Goal: Transaction & Acquisition: Purchase product/service

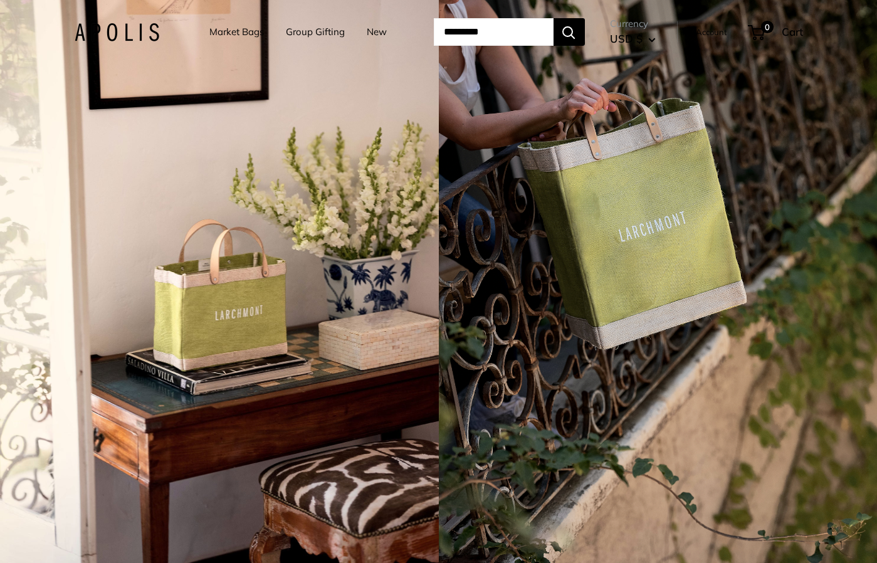
click at [327, 31] on link "Group Gifting" at bounding box center [315, 32] width 59 height 18
click at [369, 29] on link "New" at bounding box center [377, 32] width 20 height 18
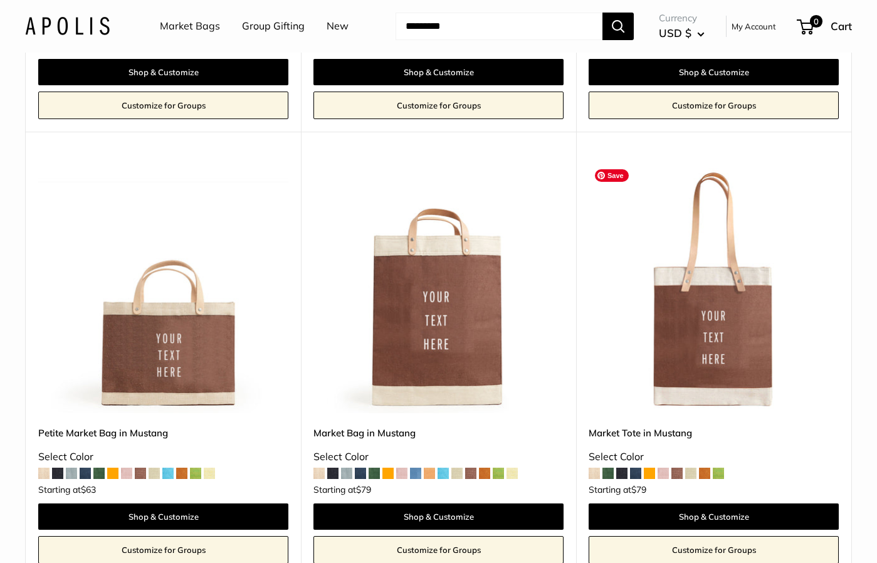
scroll to position [2639, 0]
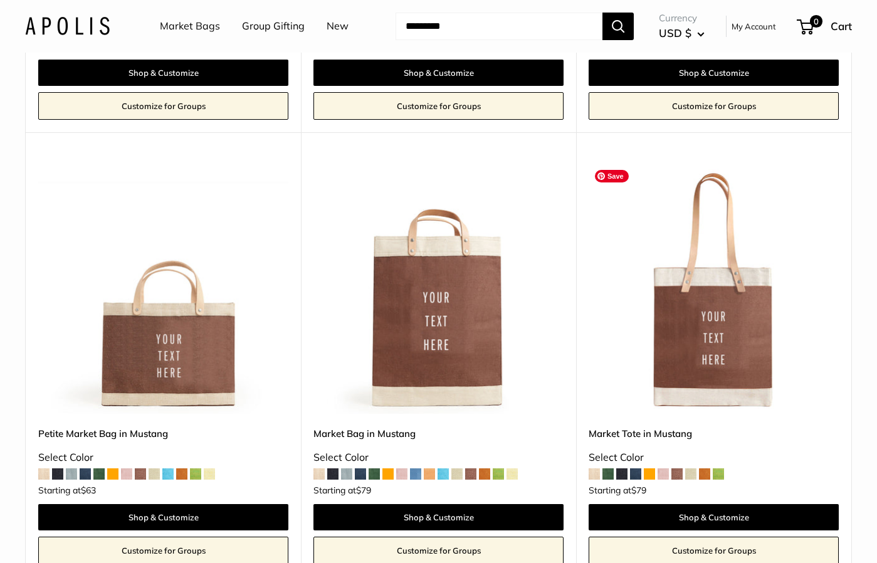
click at [0, 0] on img at bounding box center [0, 0] width 0 height 0
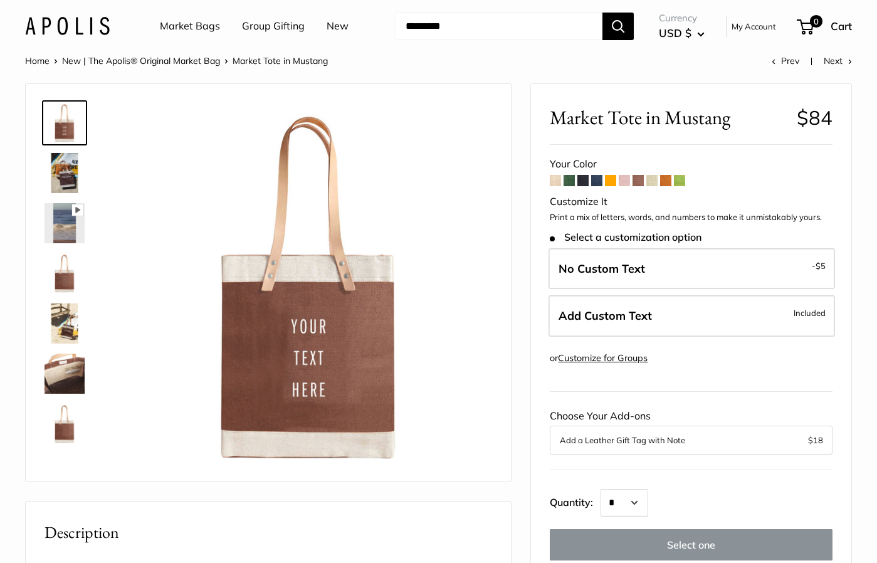
click at [67, 308] on img at bounding box center [65, 323] width 40 height 40
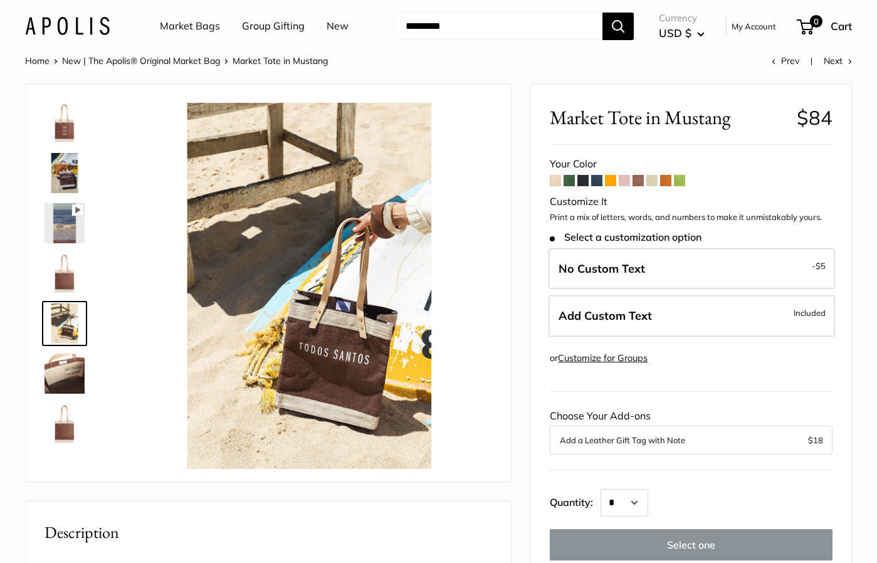
click at [65, 276] on img at bounding box center [65, 273] width 40 height 40
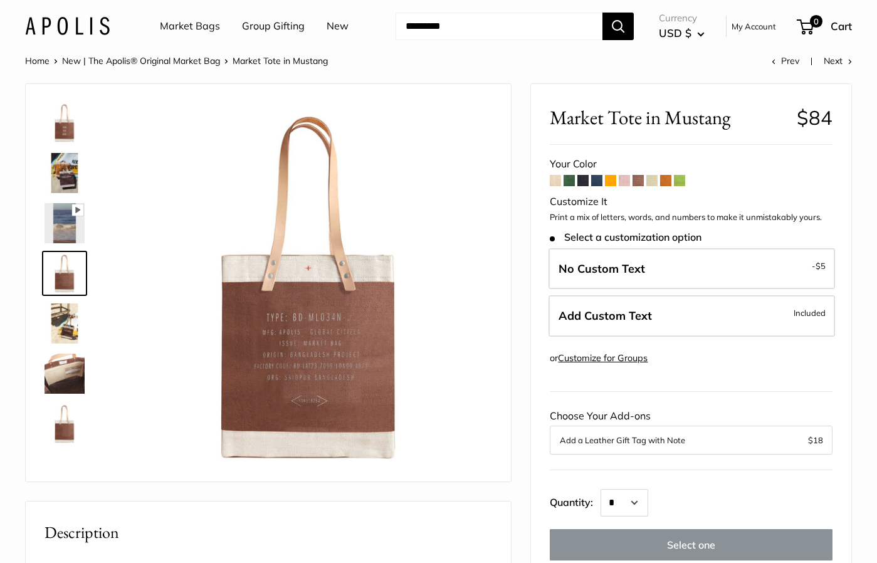
click at [70, 363] on img at bounding box center [65, 374] width 40 height 40
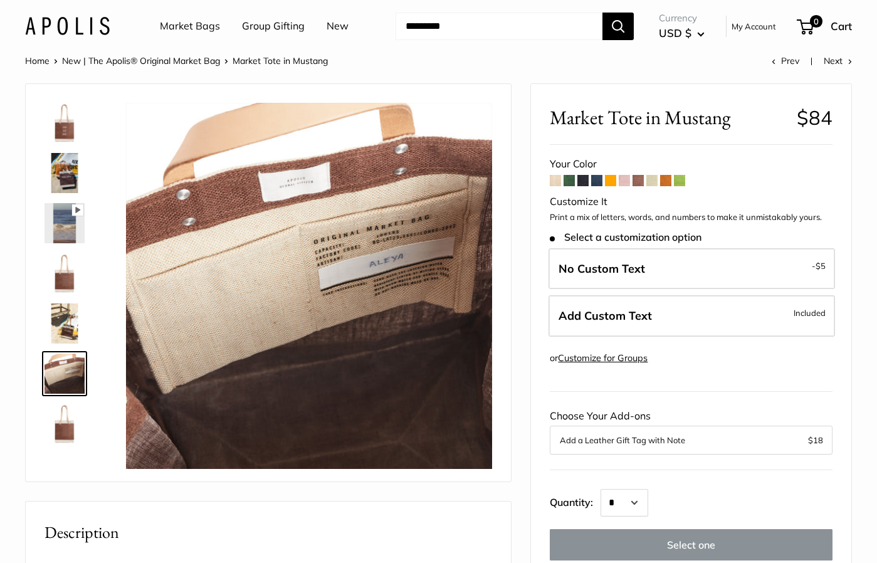
click at [60, 415] on img at bounding box center [65, 424] width 40 height 40
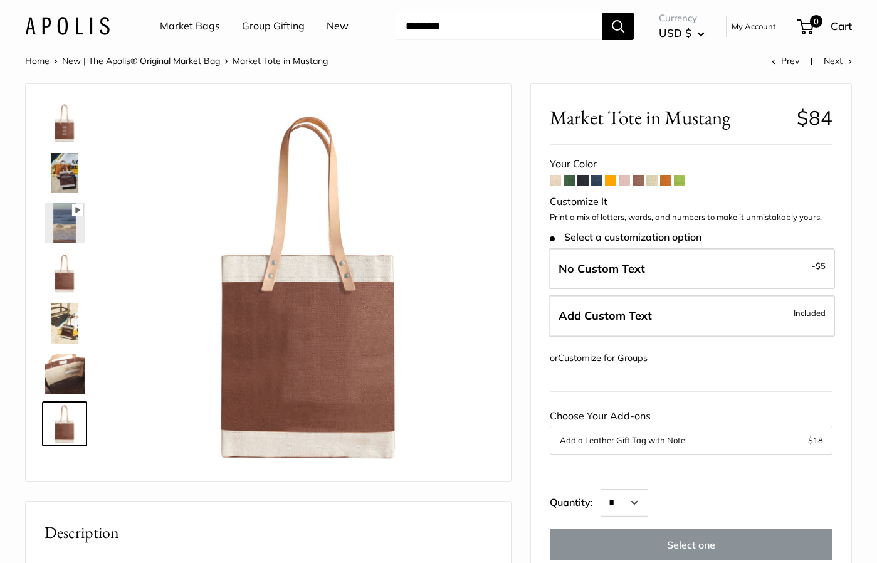
click at [681, 178] on span at bounding box center [679, 180] width 11 height 11
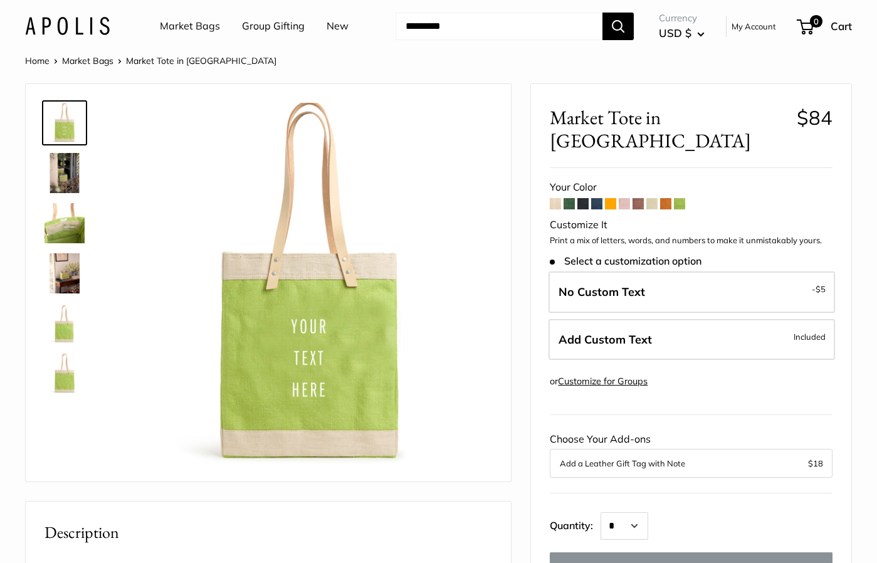
click at [582, 198] on span at bounding box center [582, 203] width 11 height 11
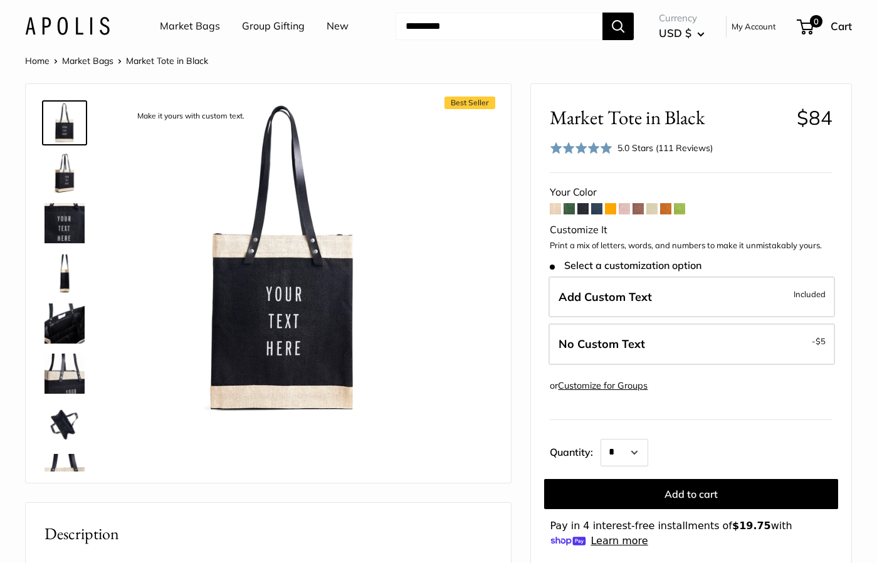
click at [599, 209] on span at bounding box center [596, 208] width 11 height 11
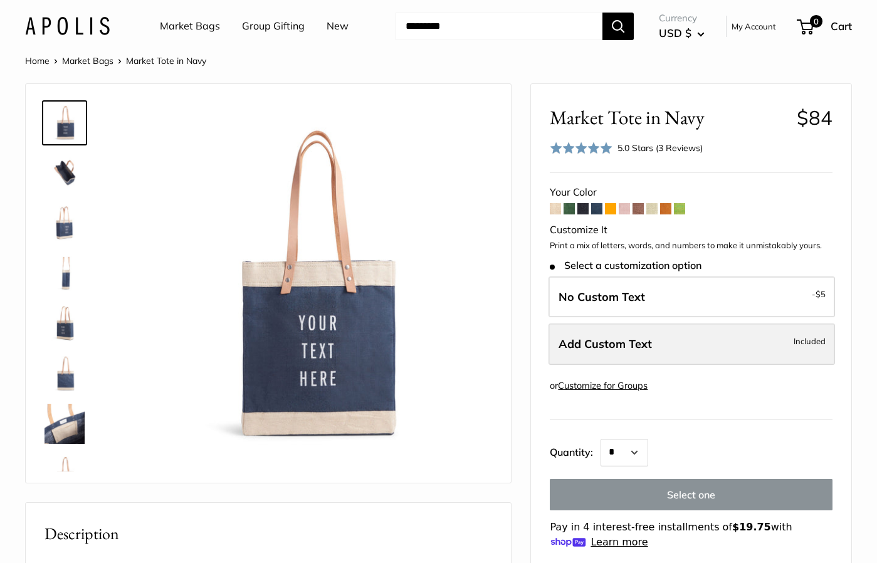
click at [626, 339] on span "Add Custom Text" at bounding box center [605, 344] width 93 height 14
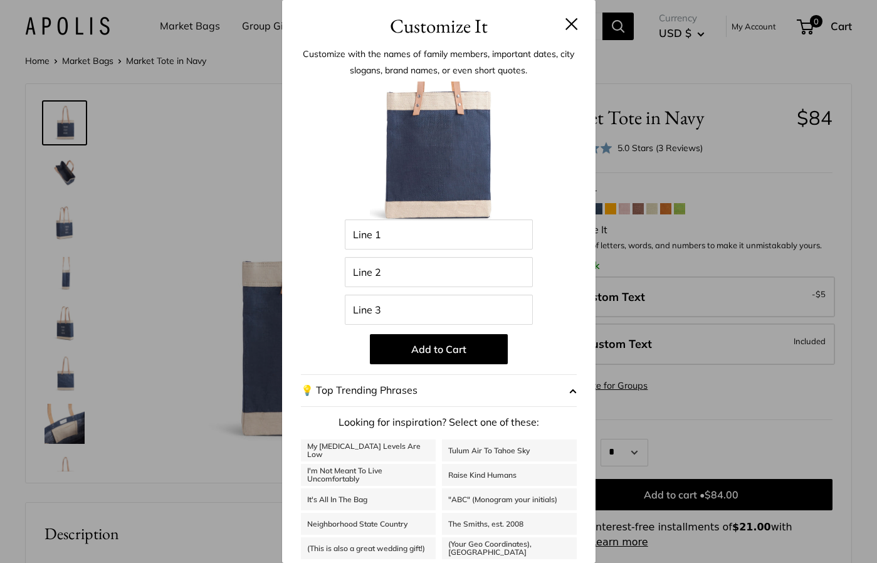
click at [729, 192] on div "Customize It Customize with the names of family members, important dates, city …" at bounding box center [438, 281] width 877 height 563
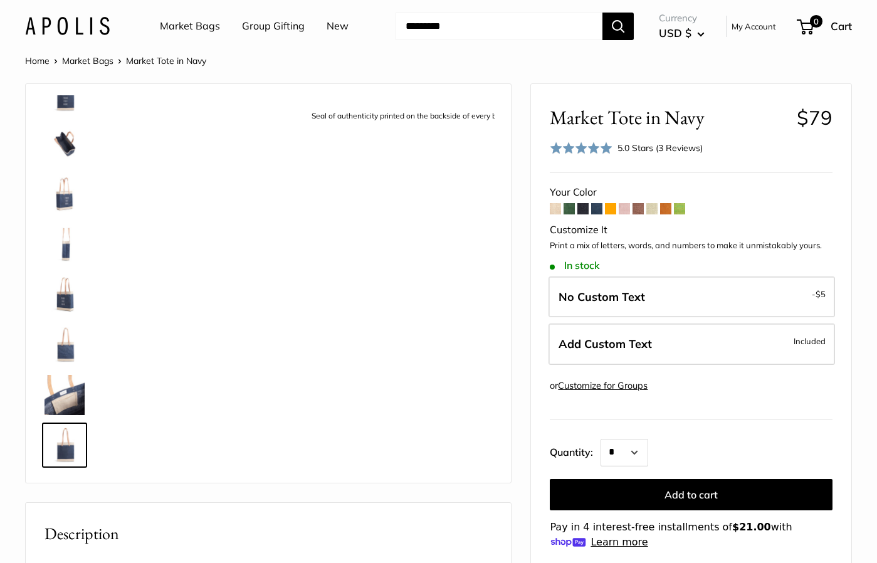
scroll to position [30, 0]
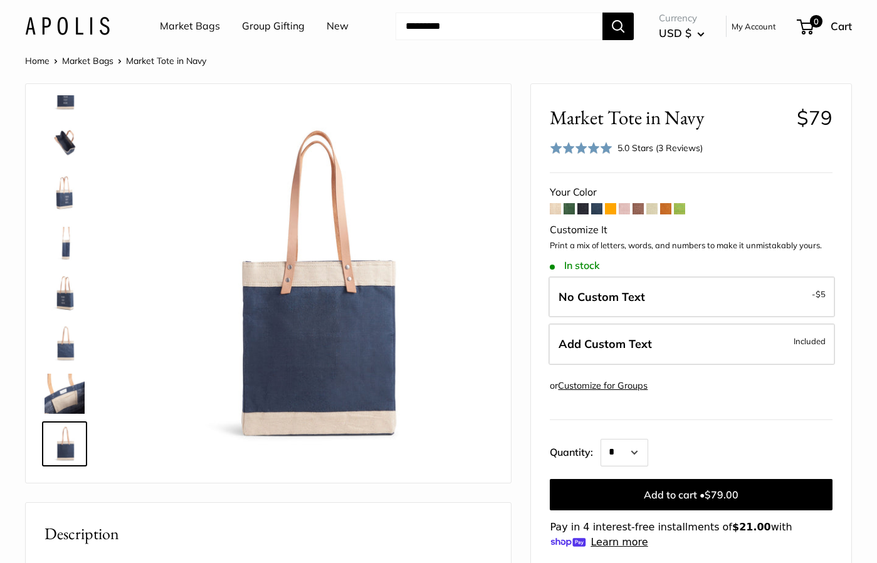
click at [681, 209] on span at bounding box center [679, 208] width 11 height 11
click at [200, 23] on link "Market Bags" at bounding box center [190, 26] width 60 height 19
click at [82, 60] on link "Market Bags" at bounding box center [87, 60] width 51 height 11
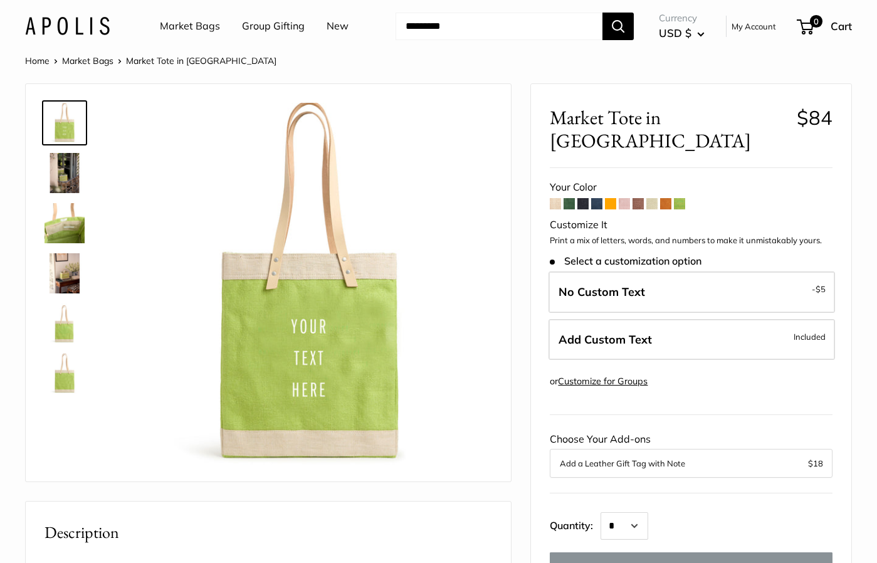
click at [595, 198] on span at bounding box center [596, 203] width 11 height 11
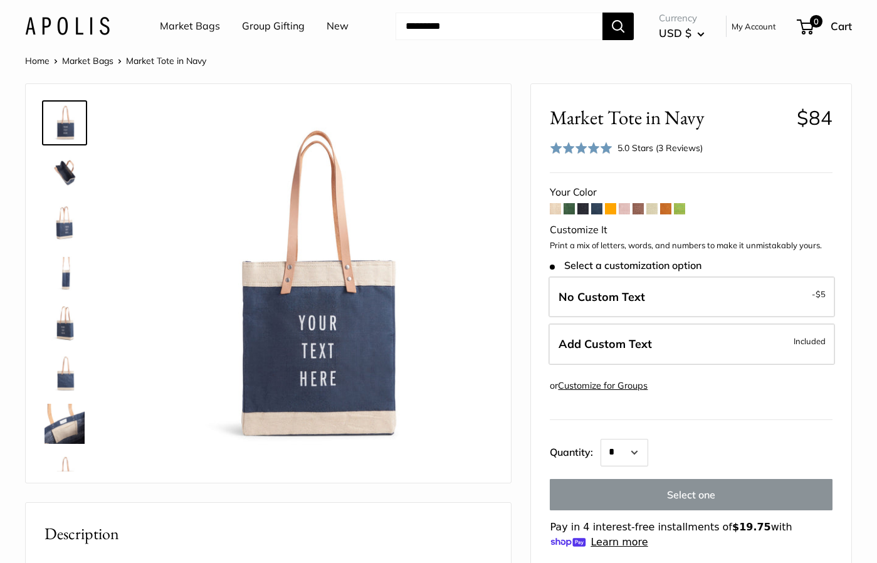
click at [667, 211] on span at bounding box center [665, 208] width 11 height 11
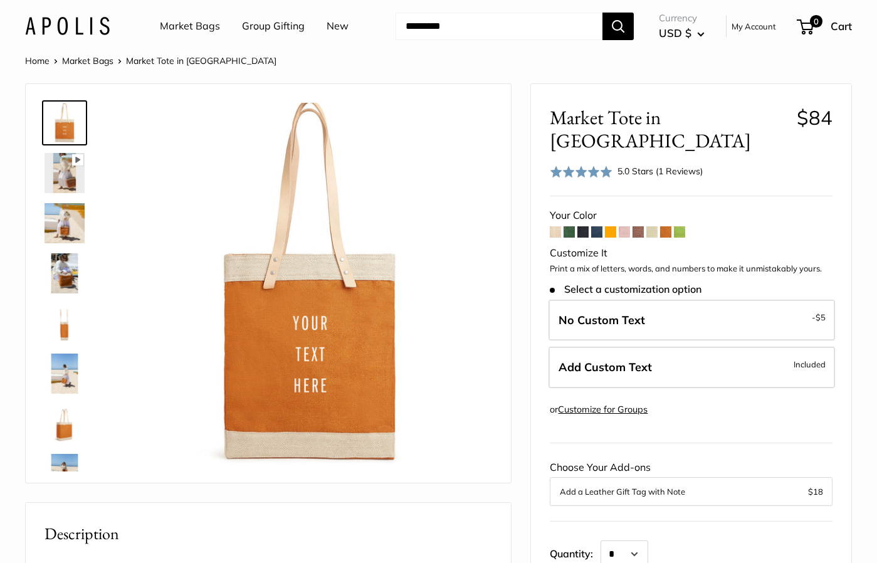
click at [681, 226] on span at bounding box center [679, 231] width 11 height 11
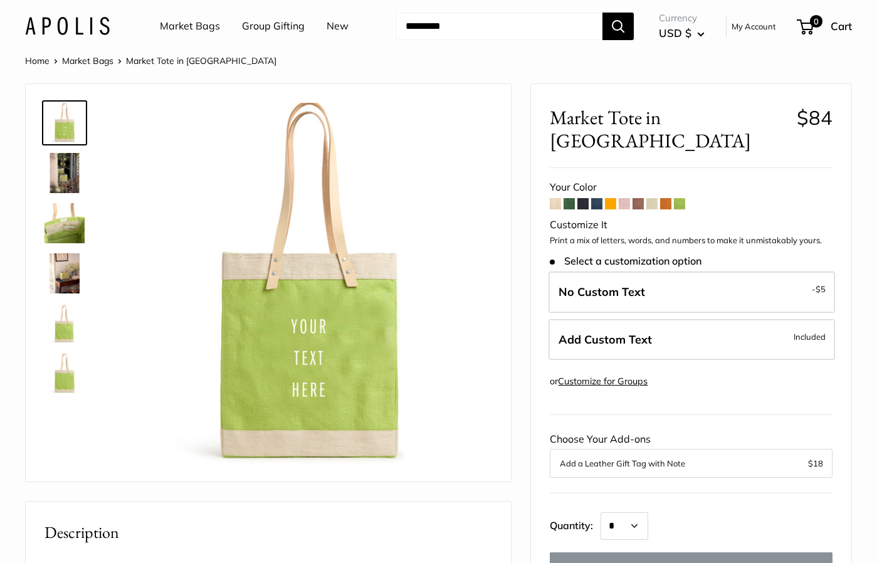
click at [62, 271] on img at bounding box center [65, 273] width 40 height 40
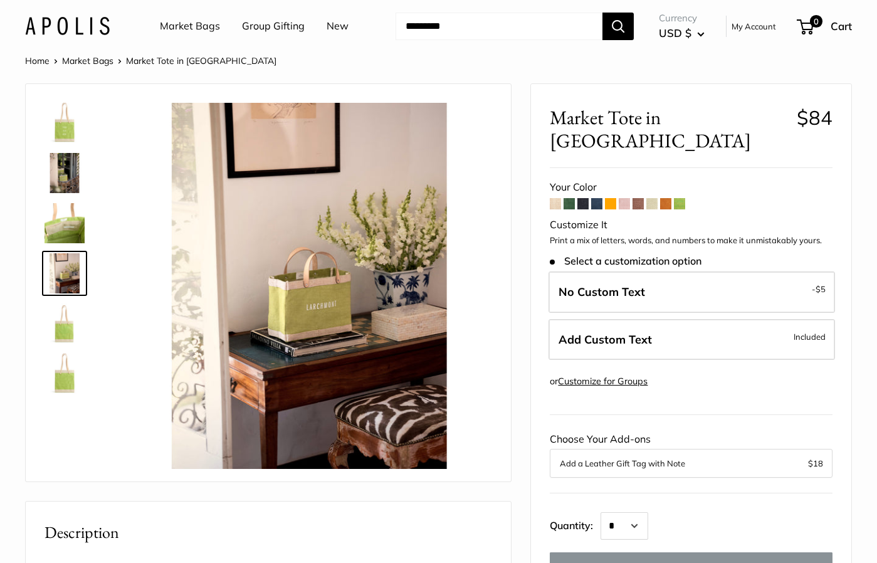
click at [70, 130] on img at bounding box center [65, 123] width 40 height 40
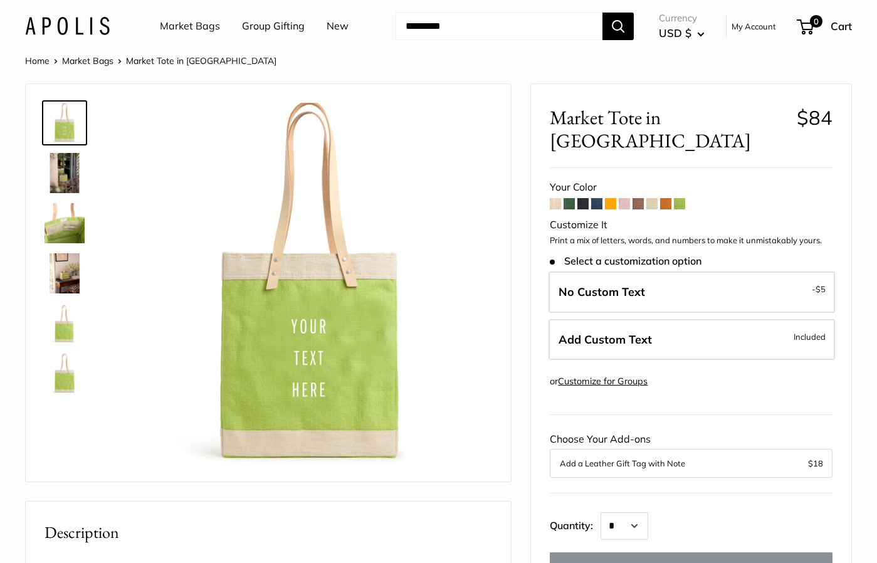
click at [66, 162] on img at bounding box center [65, 173] width 40 height 40
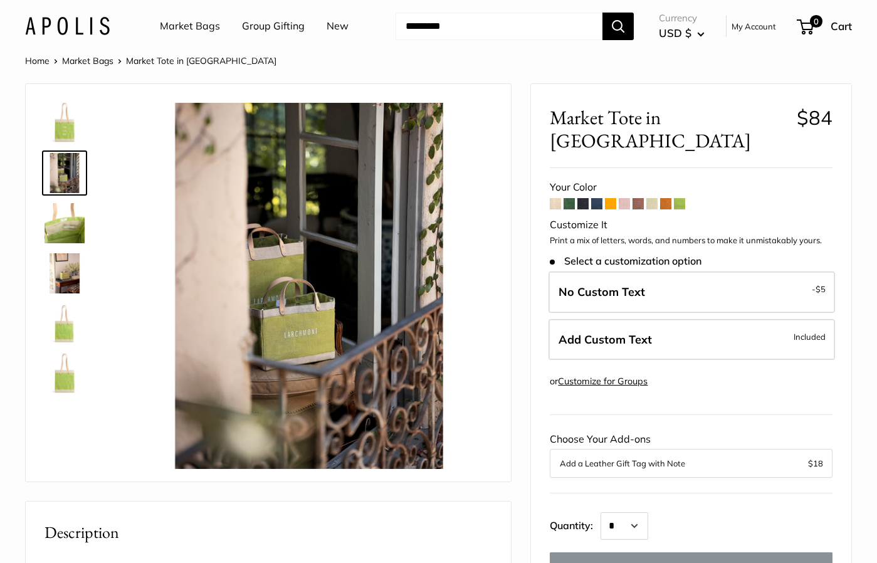
click at [65, 225] on img at bounding box center [65, 223] width 40 height 40
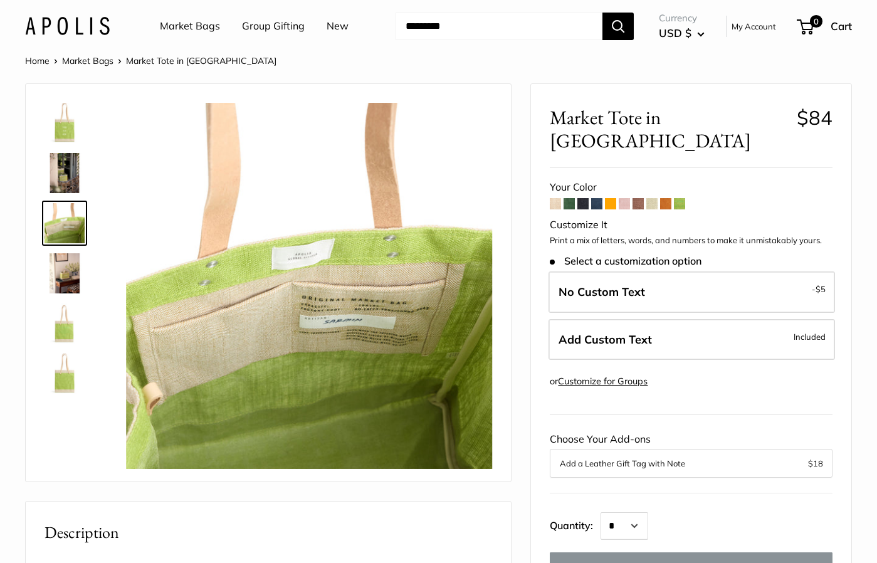
click at [67, 261] on img at bounding box center [65, 273] width 40 height 40
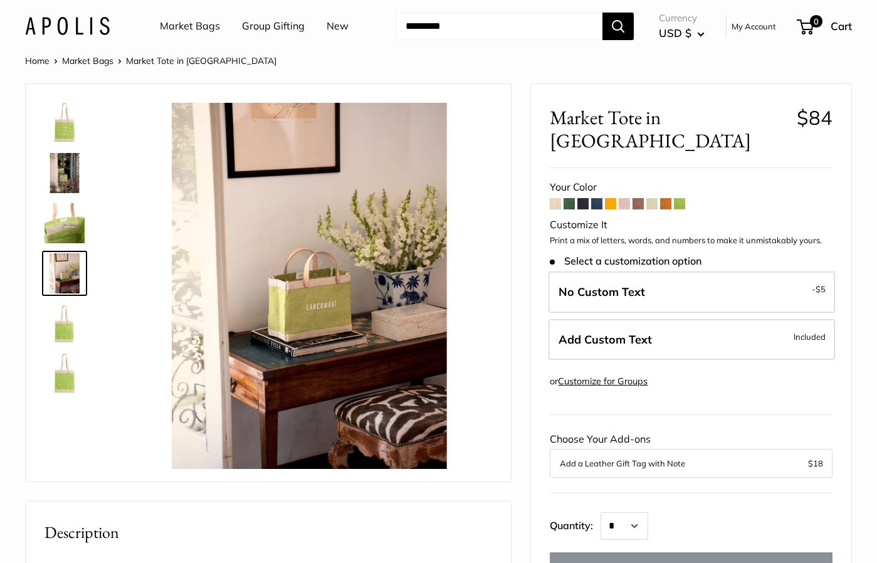
click at [63, 324] on img at bounding box center [65, 323] width 40 height 40
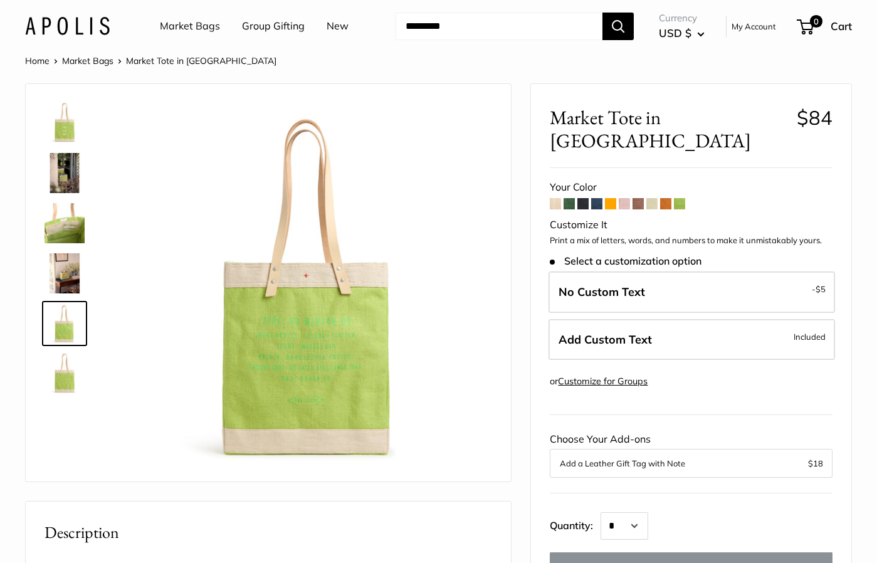
click at [63, 379] on img at bounding box center [65, 374] width 40 height 40
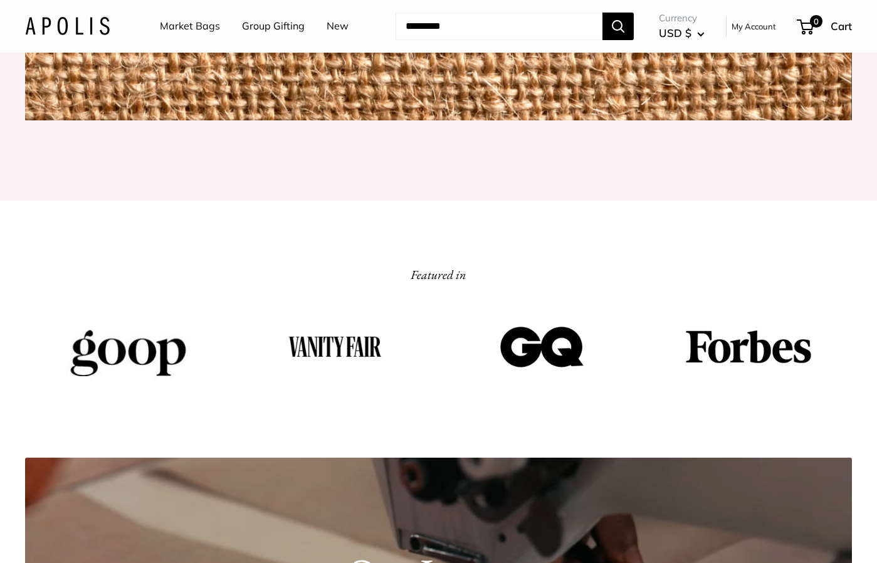
scroll to position [1463, 0]
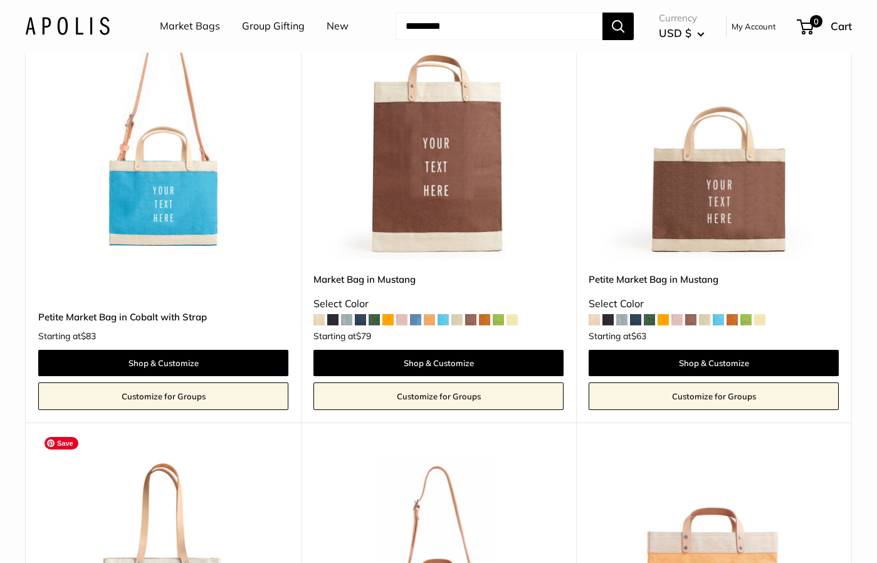
scroll to position [3772, 0]
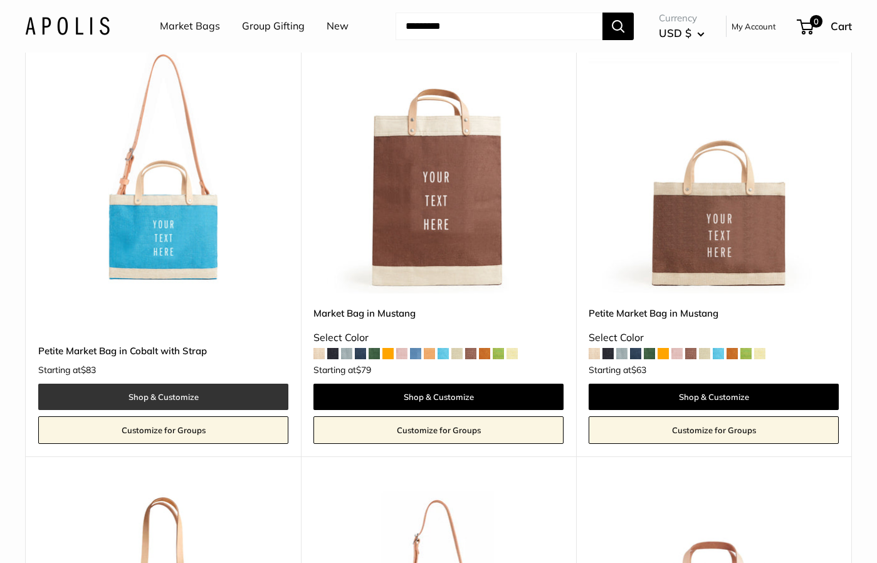
click at [222, 384] on link "Shop & Customize" at bounding box center [163, 397] width 250 height 26
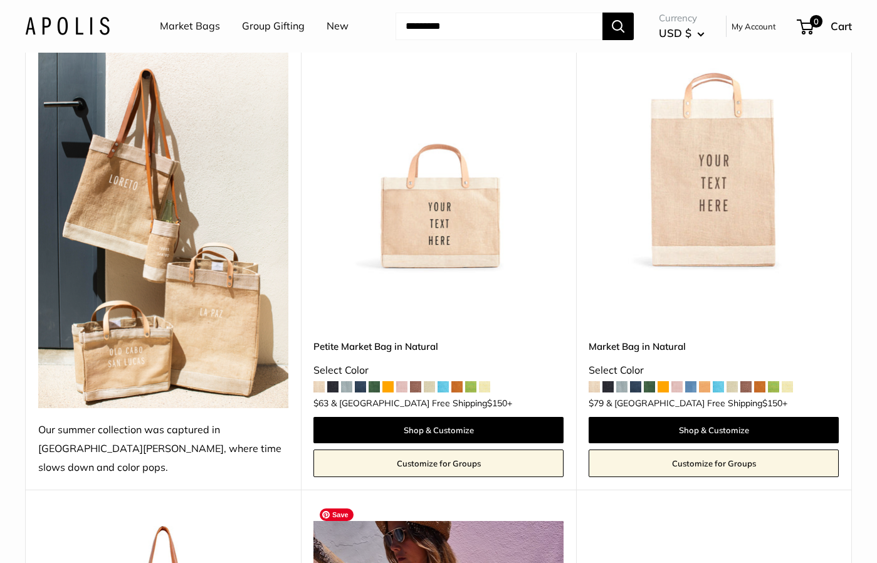
scroll to position [0, 0]
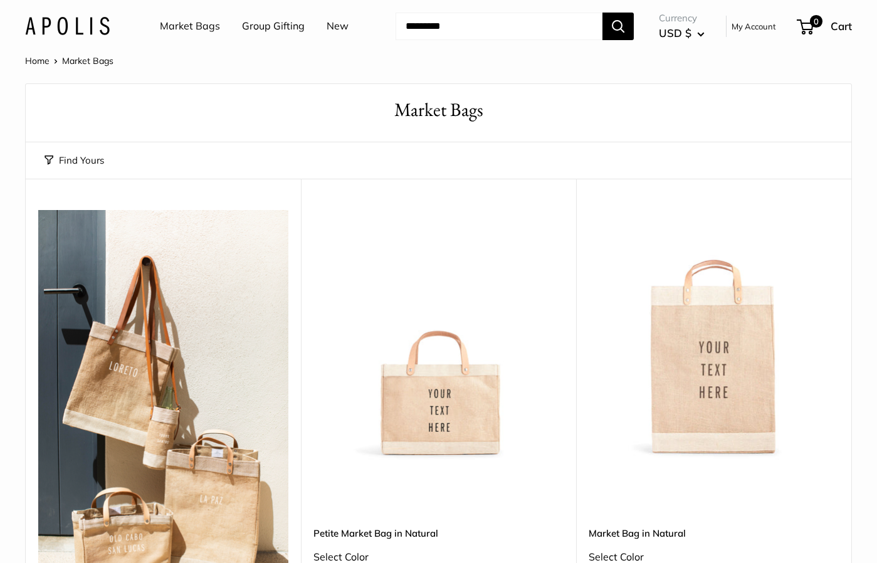
click at [330, 24] on link "New" at bounding box center [338, 26] width 22 height 19
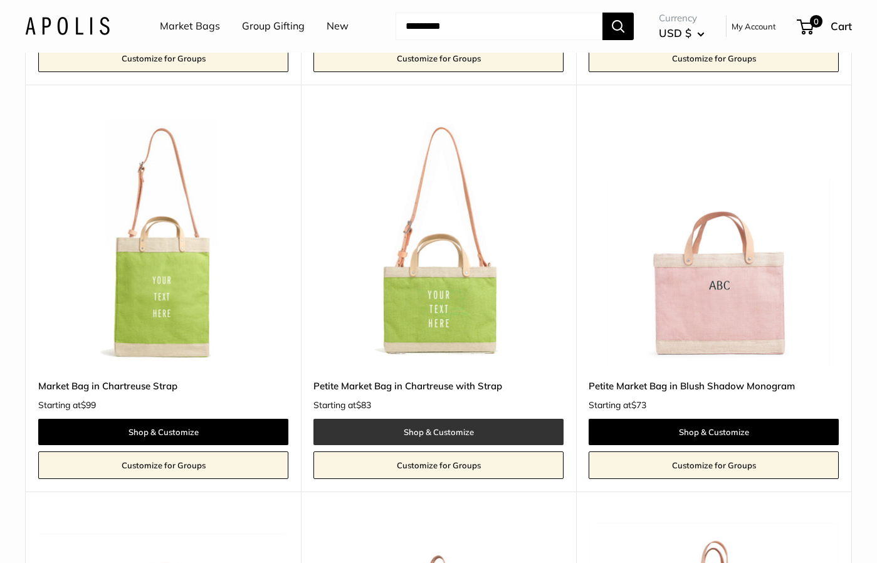
scroll to position [538, 0]
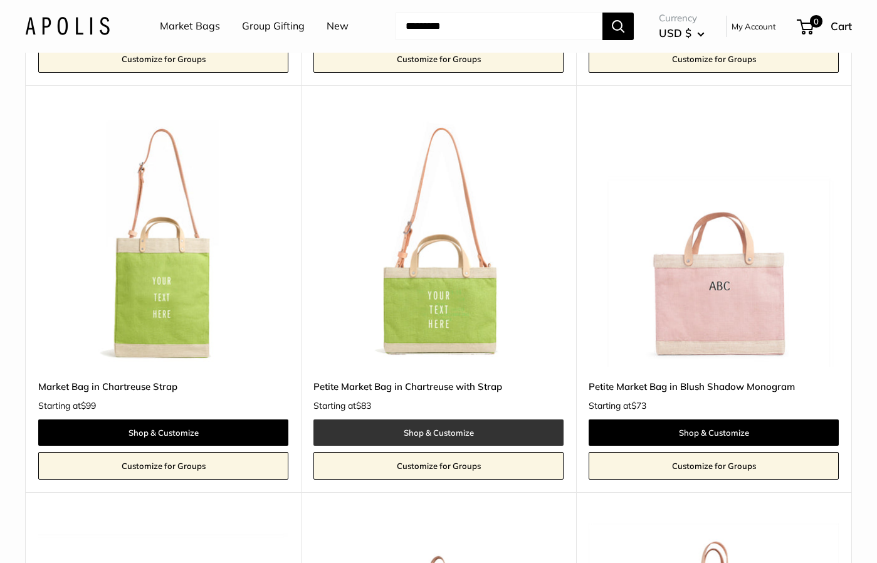
click at [476, 429] on link "Shop & Customize" at bounding box center [438, 432] width 250 height 26
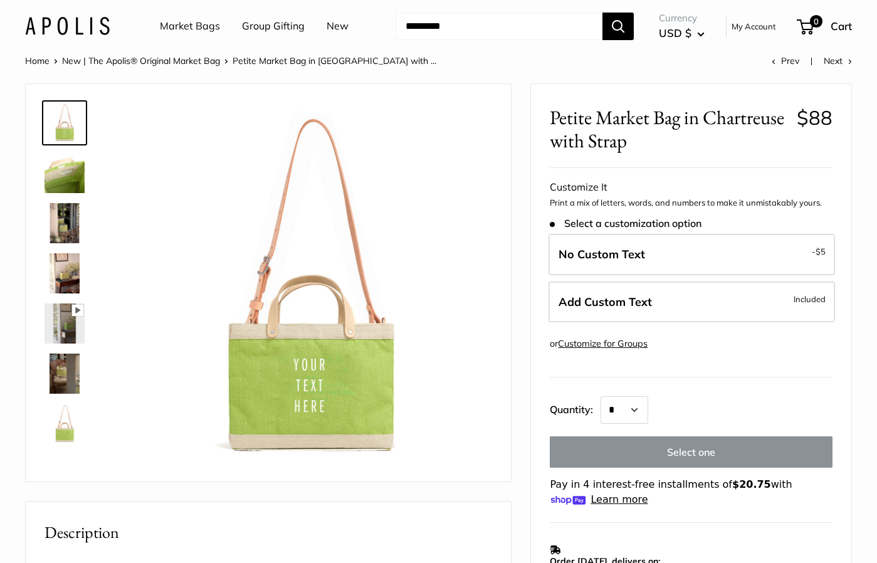
click at [63, 375] on img at bounding box center [65, 374] width 40 height 40
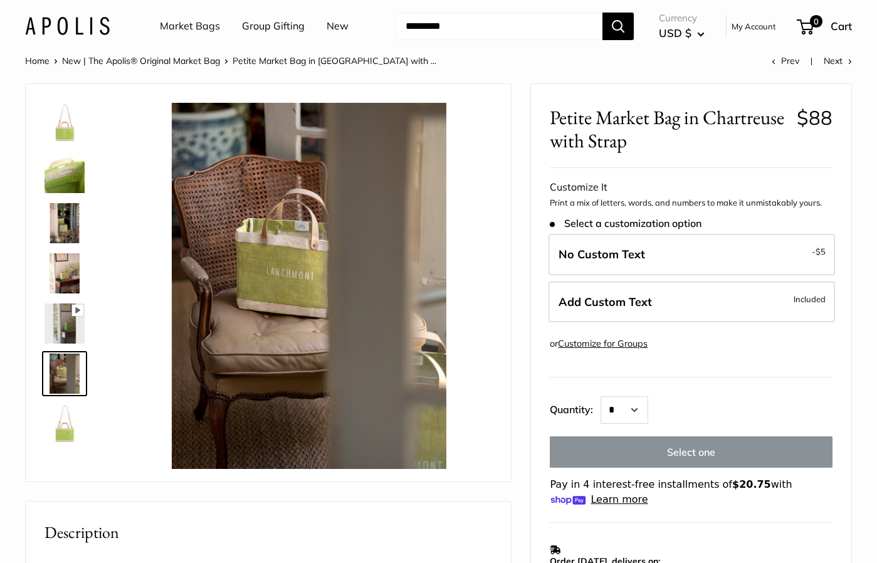
click at [65, 129] on img at bounding box center [65, 123] width 40 height 40
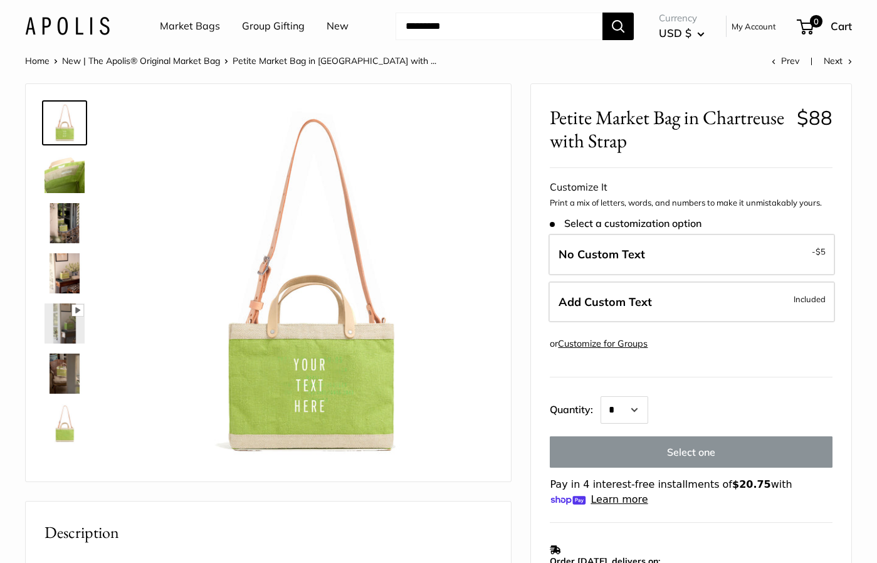
click at [443, 19] on input "Search..." at bounding box center [499, 27] width 207 height 28
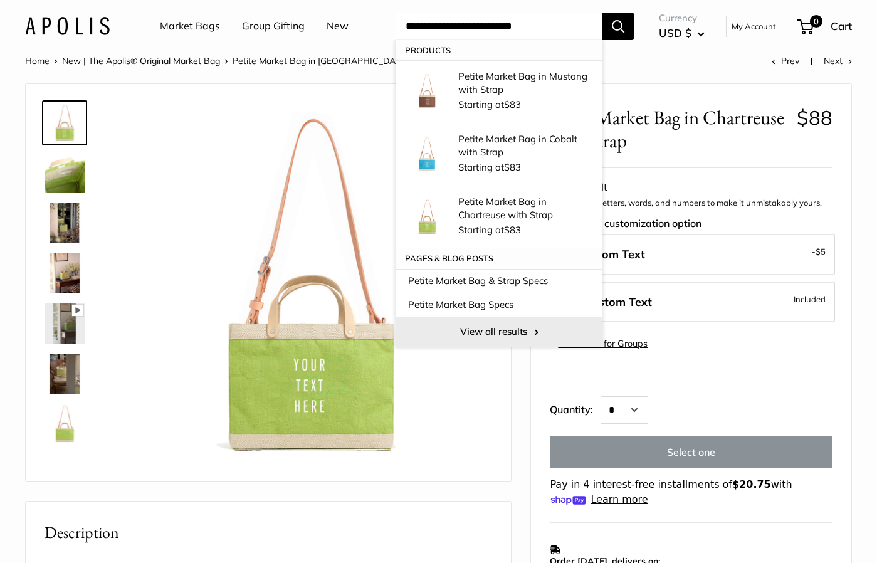
type input "**********"
click at [484, 333] on link "View all results" at bounding box center [499, 332] width 207 height 30
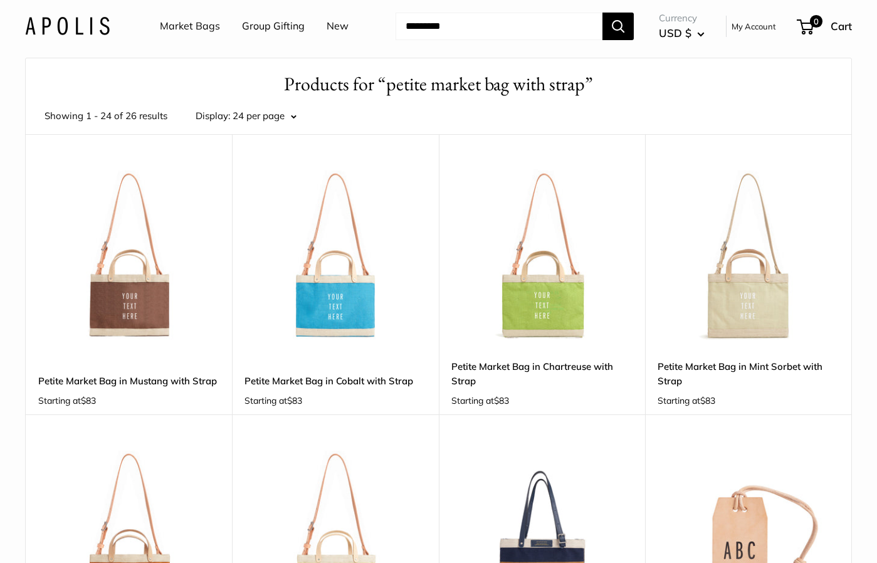
scroll to position [23, 0]
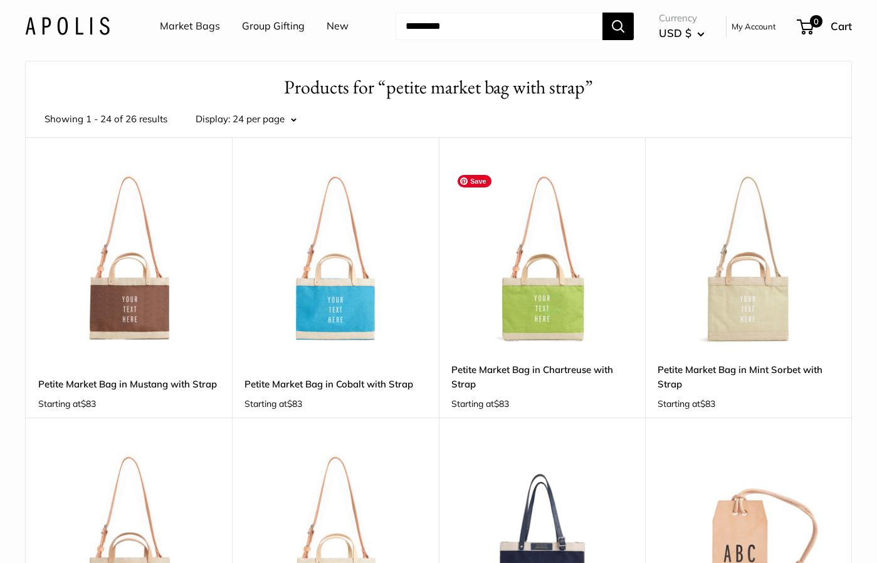
click at [0, 0] on img at bounding box center [0, 0] width 0 height 0
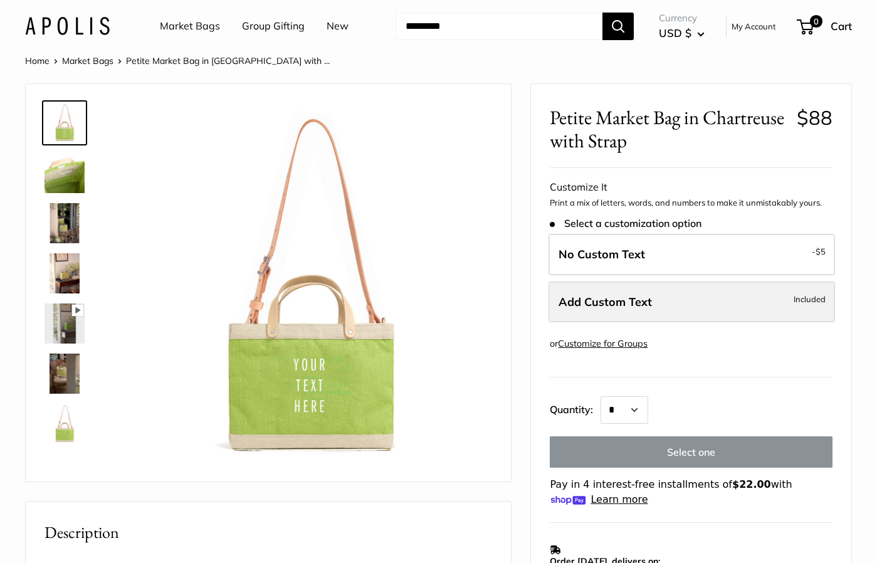
click at [627, 303] on span "Add Custom Text" at bounding box center [605, 302] width 93 height 14
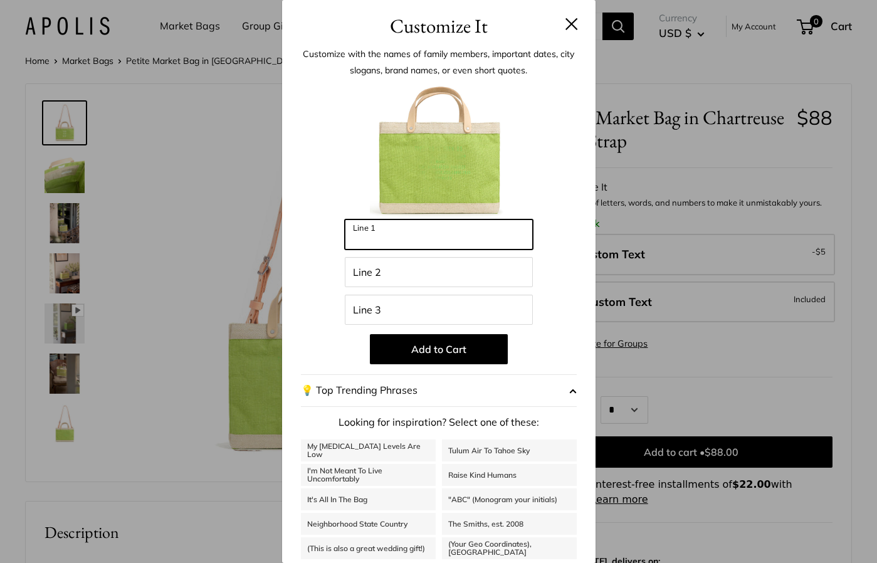
click at [392, 229] on input "Line 1" at bounding box center [439, 234] width 188 height 30
click at [565, 24] on button at bounding box center [571, 24] width 13 height 13
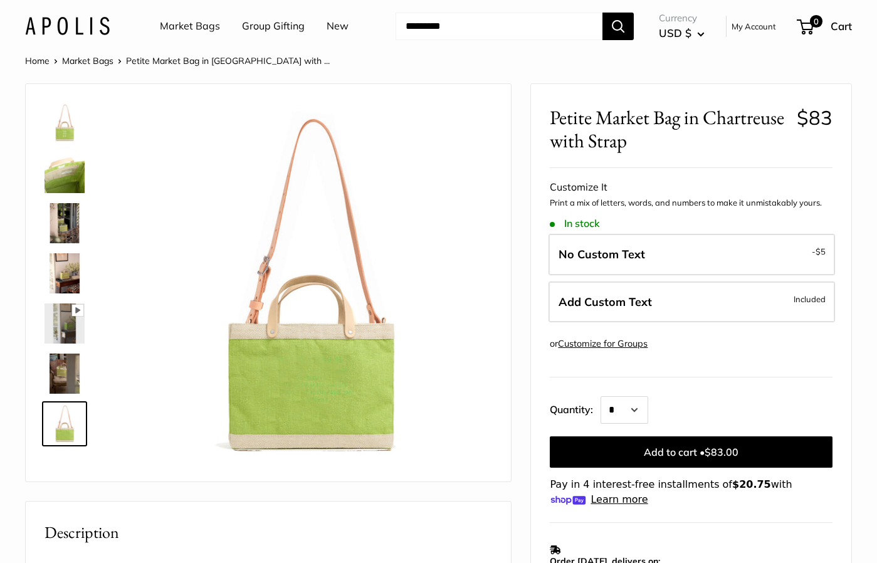
click at [61, 122] on img at bounding box center [65, 123] width 40 height 40
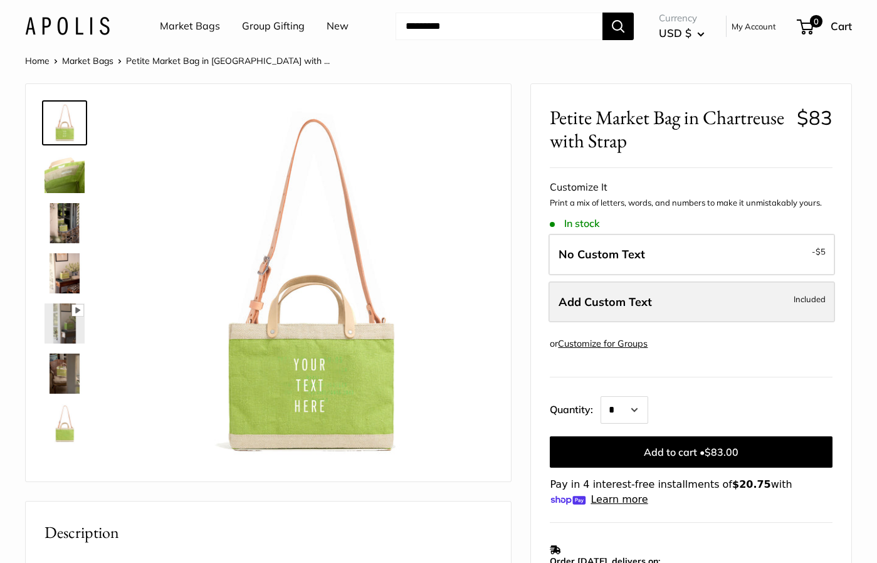
click at [591, 301] on span "Add Custom Text" at bounding box center [605, 302] width 93 height 14
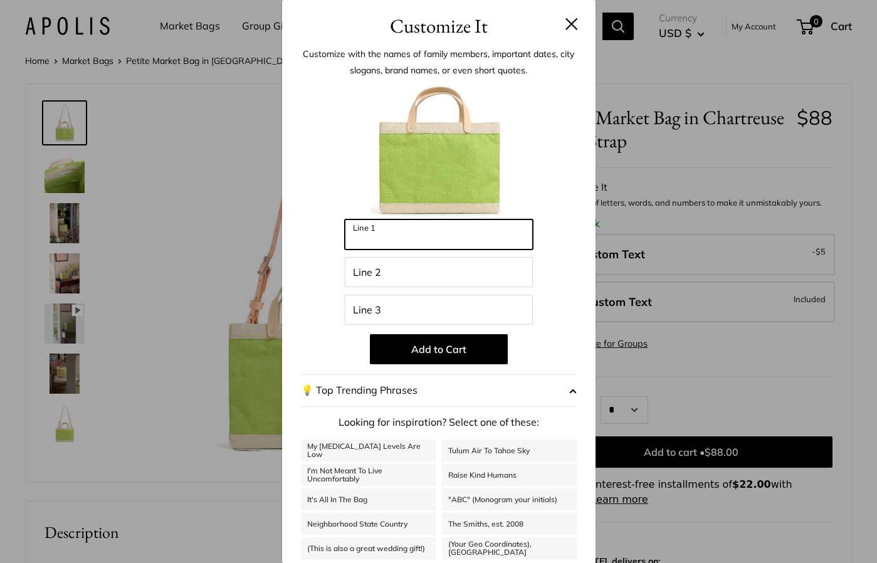
click at [360, 232] on input "Line 1" at bounding box center [439, 234] width 188 height 30
type input "*****"
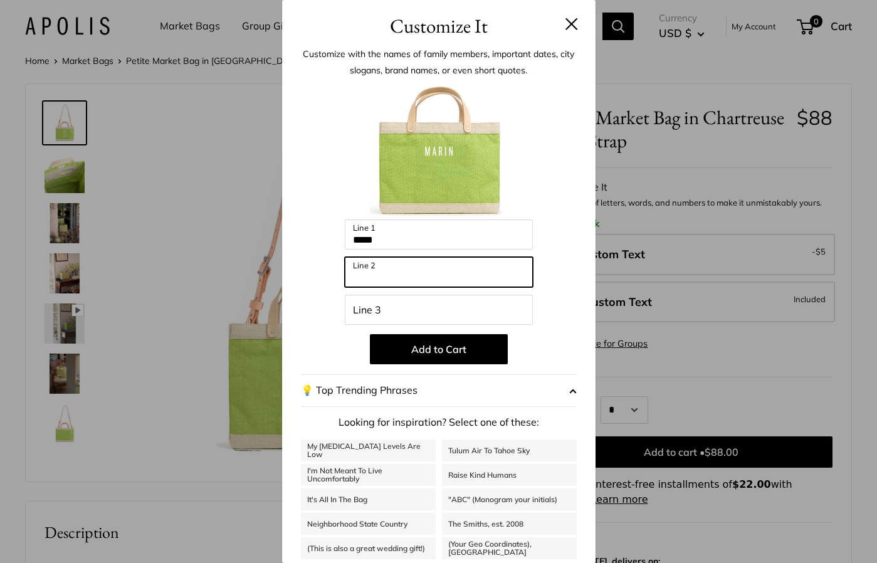
click at [358, 271] on input "Line 2" at bounding box center [439, 272] width 188 height 30
type input "*********"
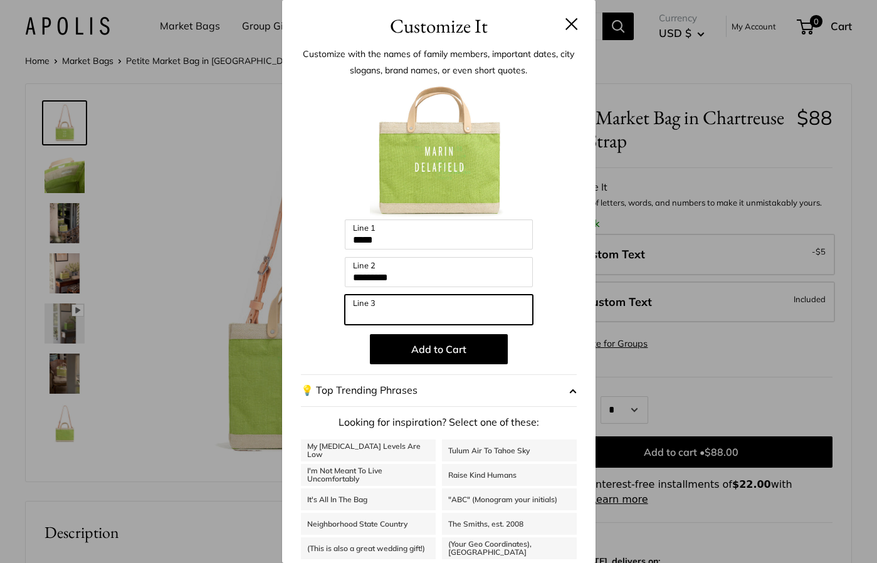
click at [357, 315] on input "Line 3" at bounding box center [439, 310] width 188 height 30
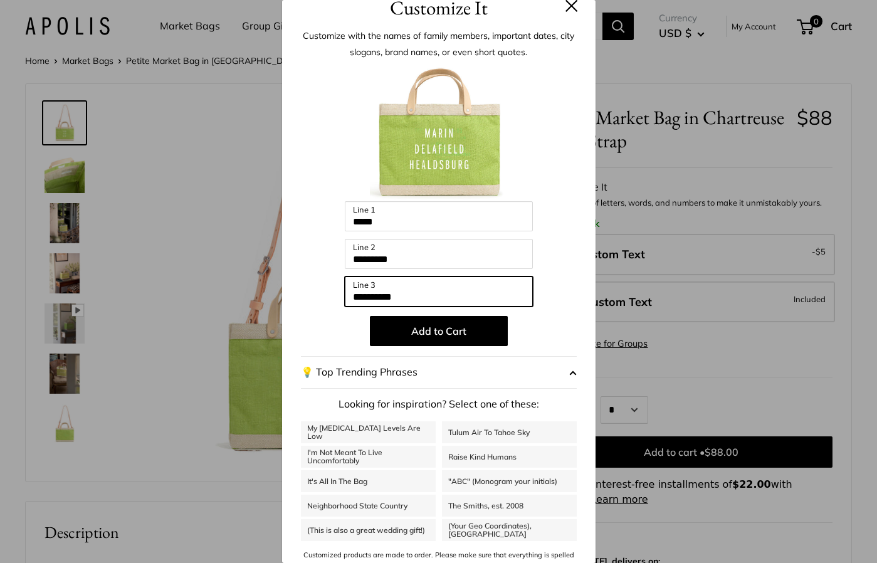
scroll to position [19, 0]
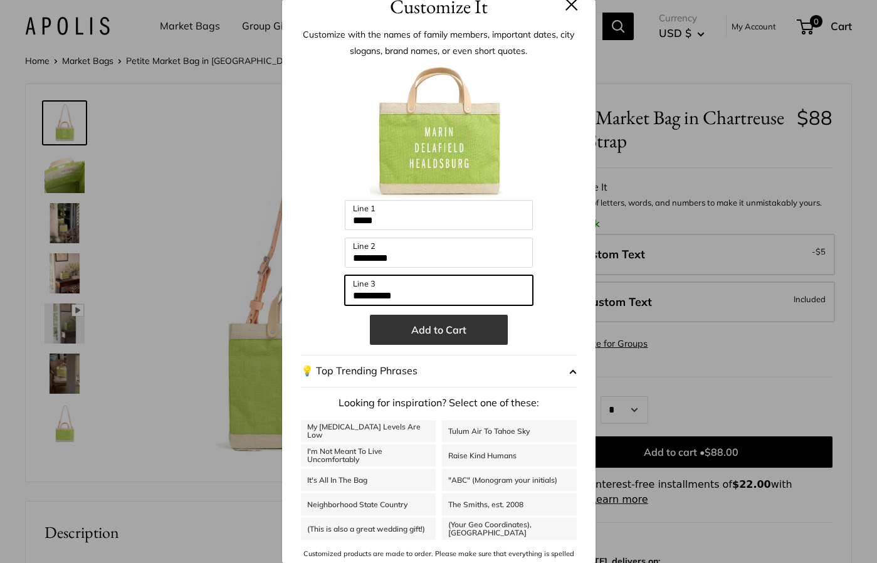
type input "**********"
click at [419, 327] on button "Add to Cart" at bounding box center [439, 330] width 138 height 30
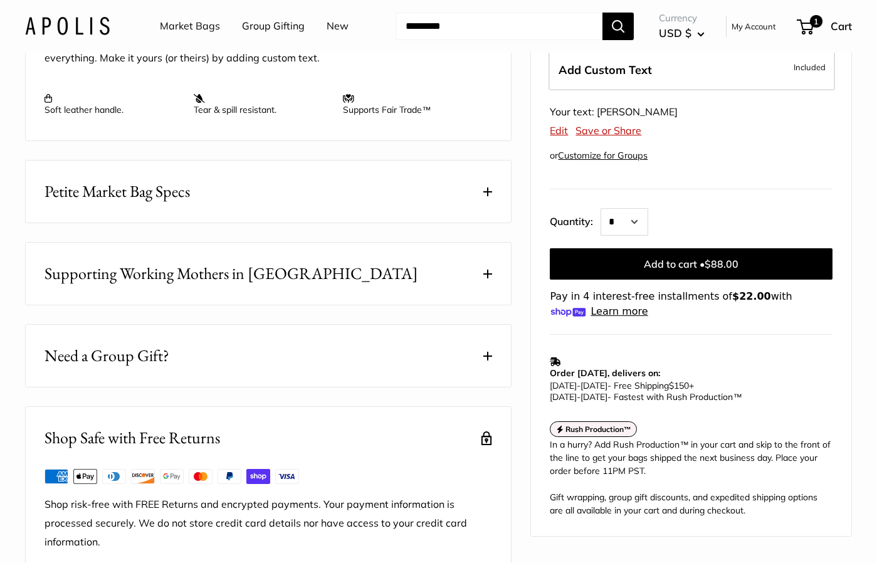
scroll to position [554, 0]
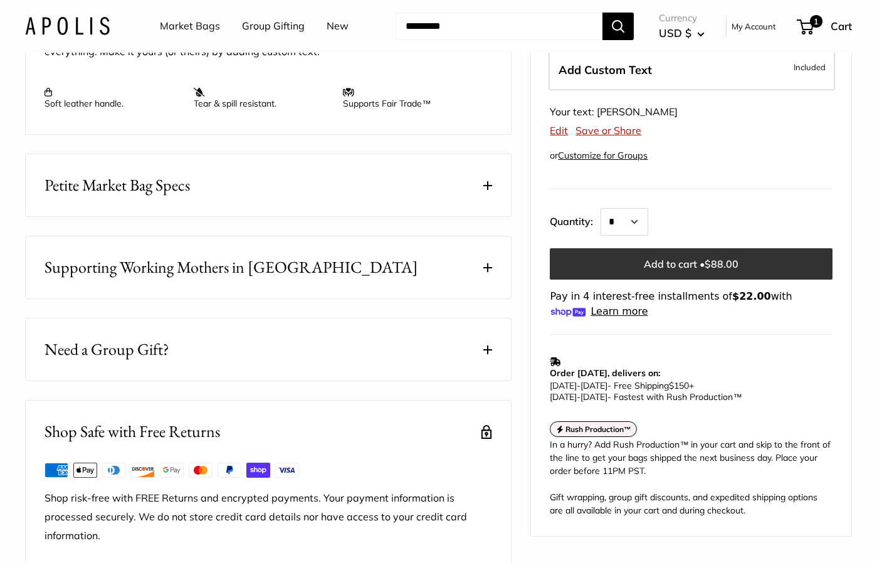
click at [649, 259] on button "Add to cart • $88.00" at bounding box center [691, 263] width 283 height 31
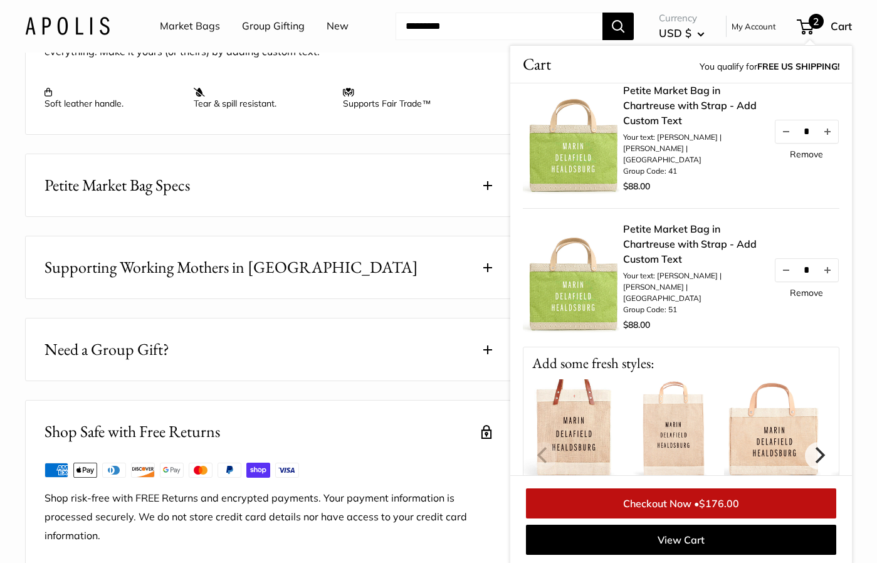
scroll to position [0, 0]
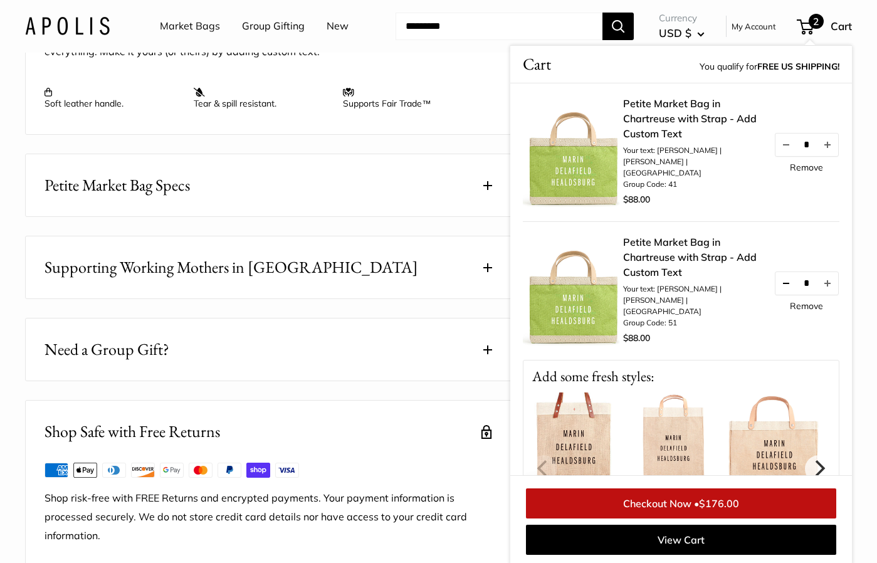
click at [784, 272] on button "Decrease quantity by 1" at bounding box center [785, 283] width 21 height 23
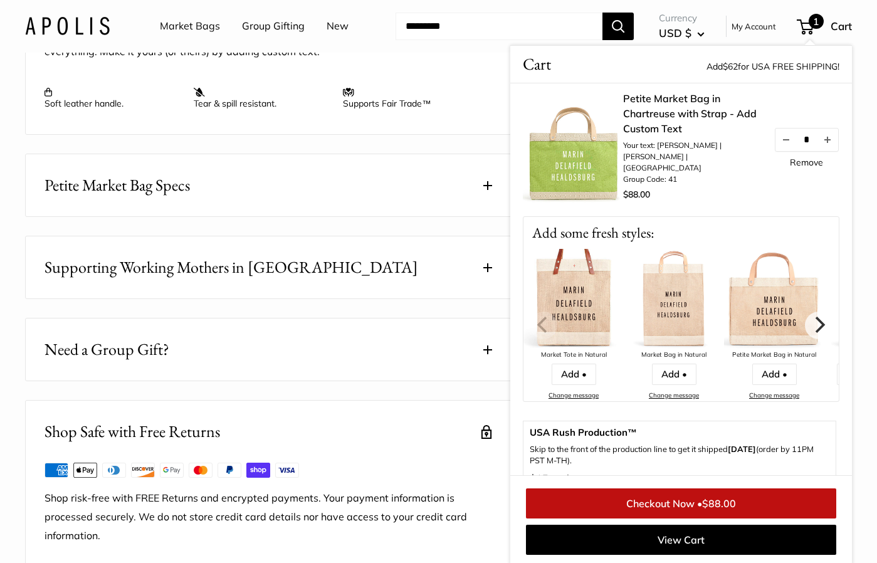
scroll to position [9, 0]
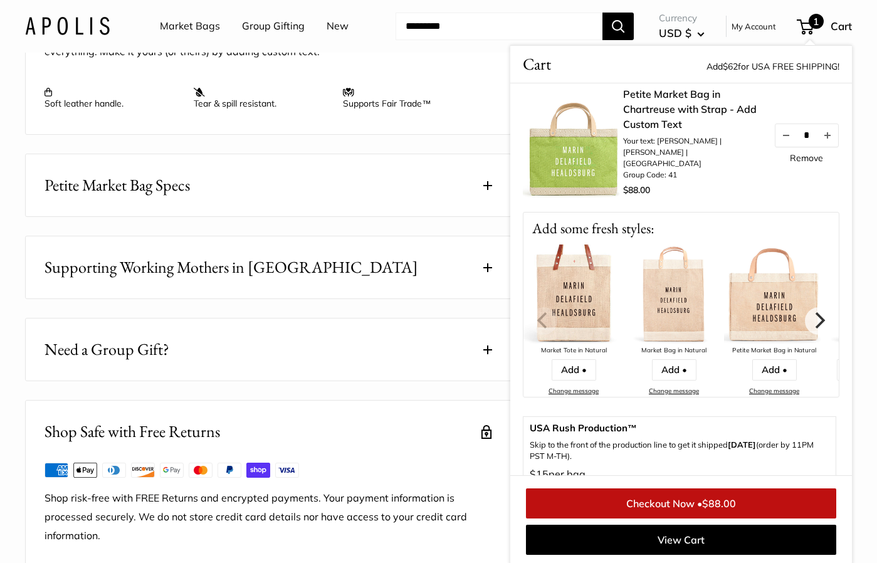
click at [671, 500] on link "Checkout Now • $88.00" at bounding box center [681, 503] width 310 height 30
